Goal: Go to known website: Go to known website

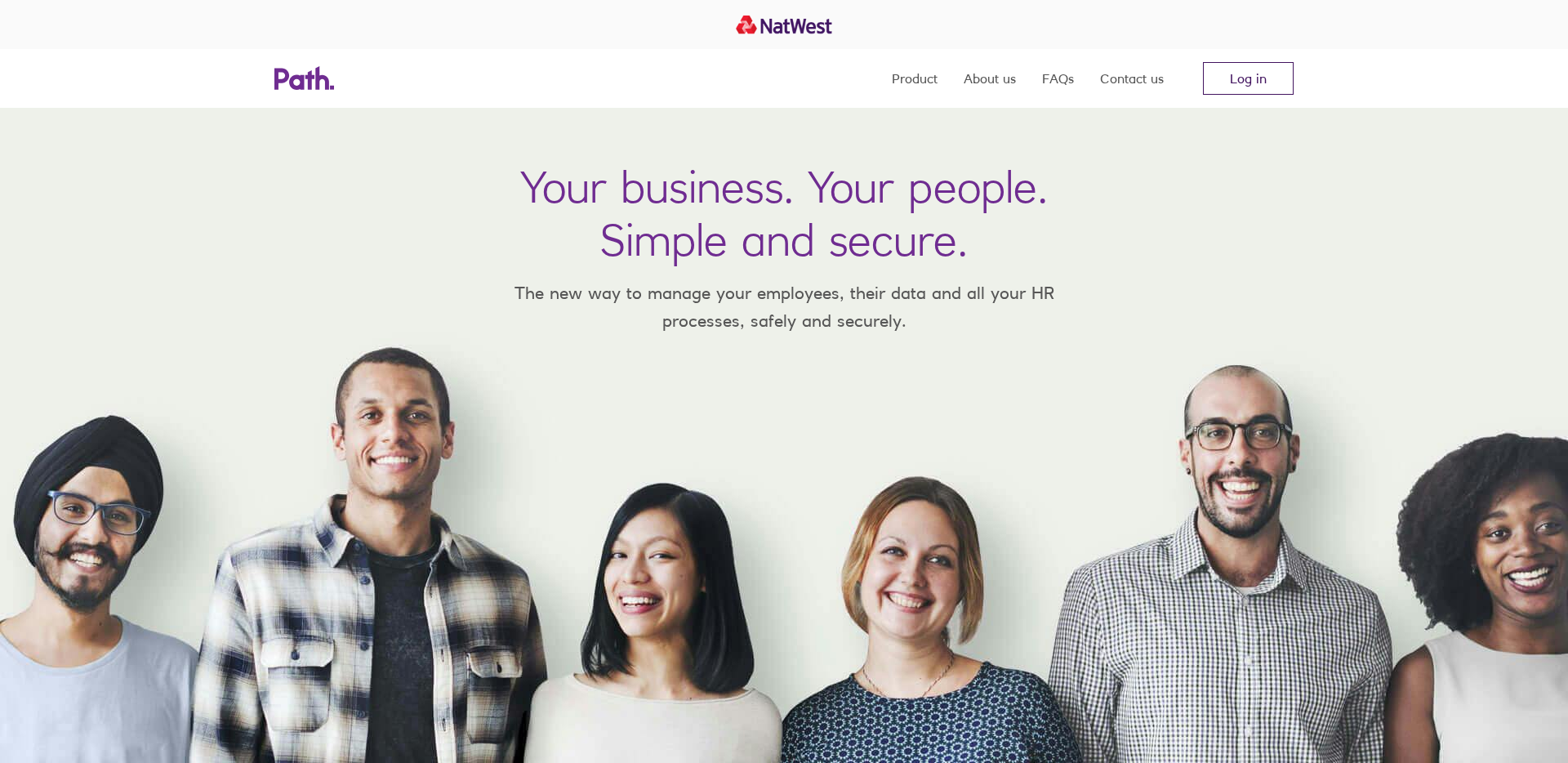
click at [1253, 88] on link "Log in" at bounding box center [1247, 79] width 90 height 33
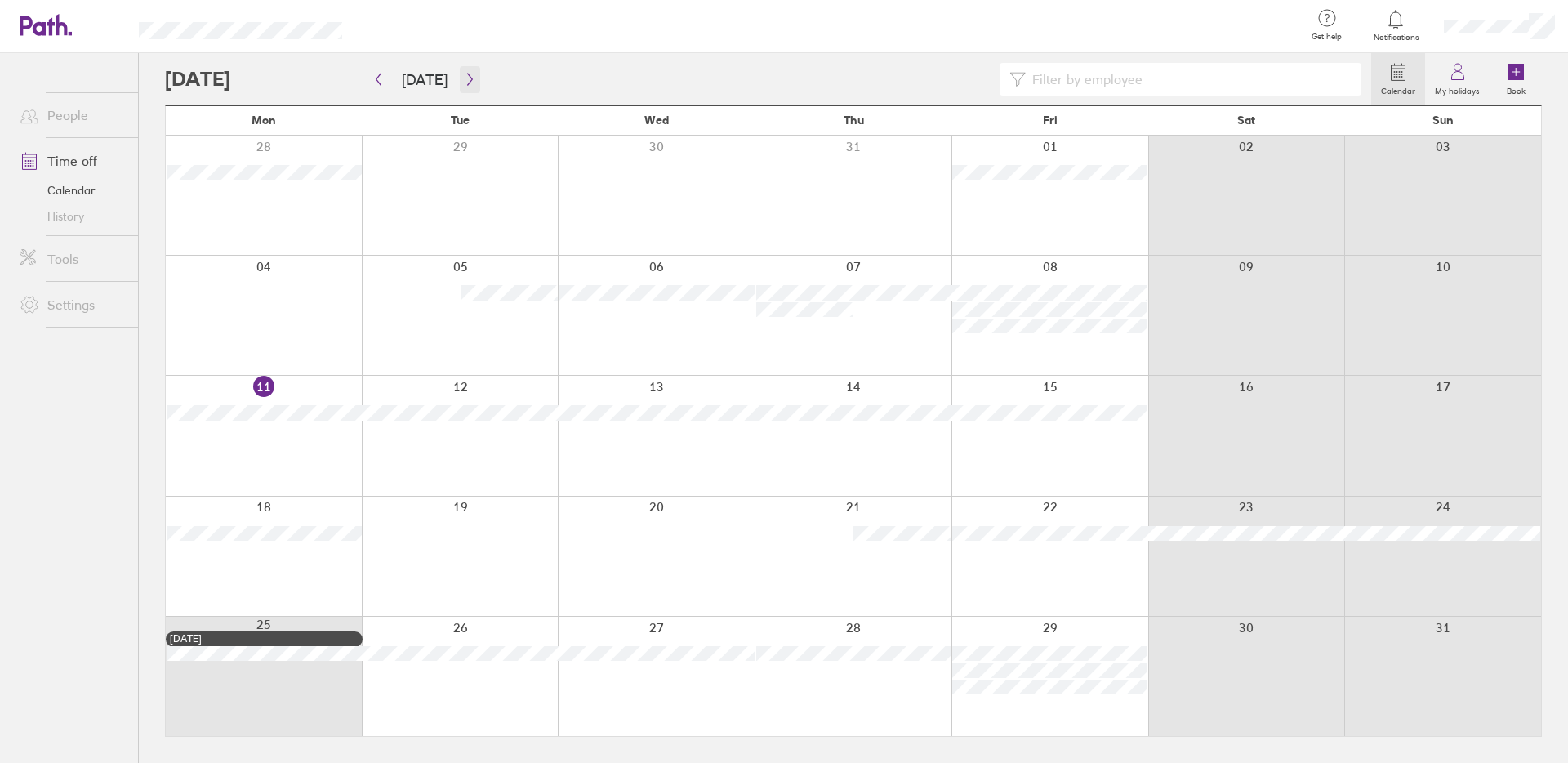
click at [469, 77] on icon "button" at bounding box center [470, 79] width 13 height 13
